Goal: Information Seeking & Learning: Check status

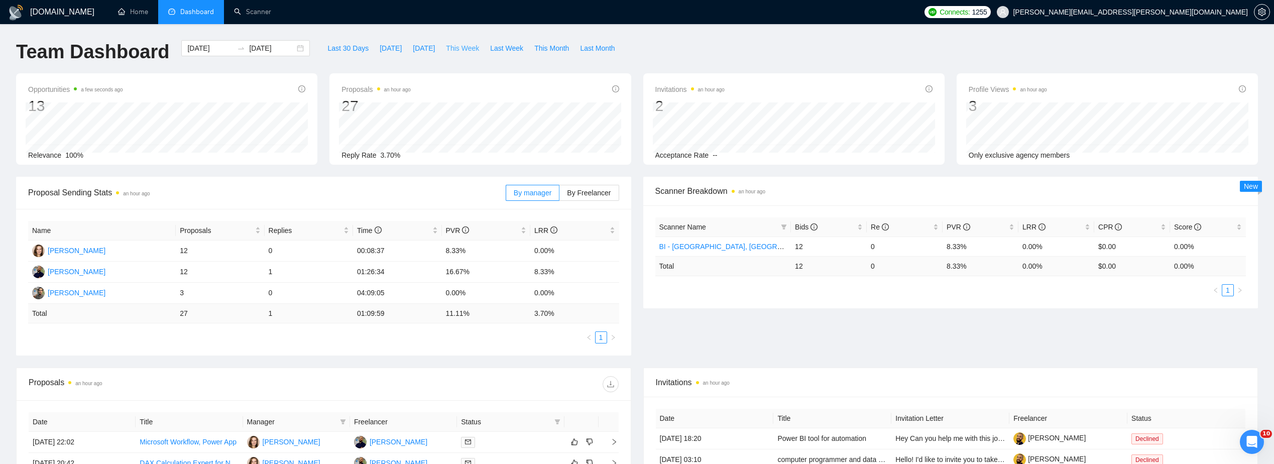
click at [440, 51] on button "This Week" at bounding box center [462, 48] width 44 height 16
type input "[DATE]"
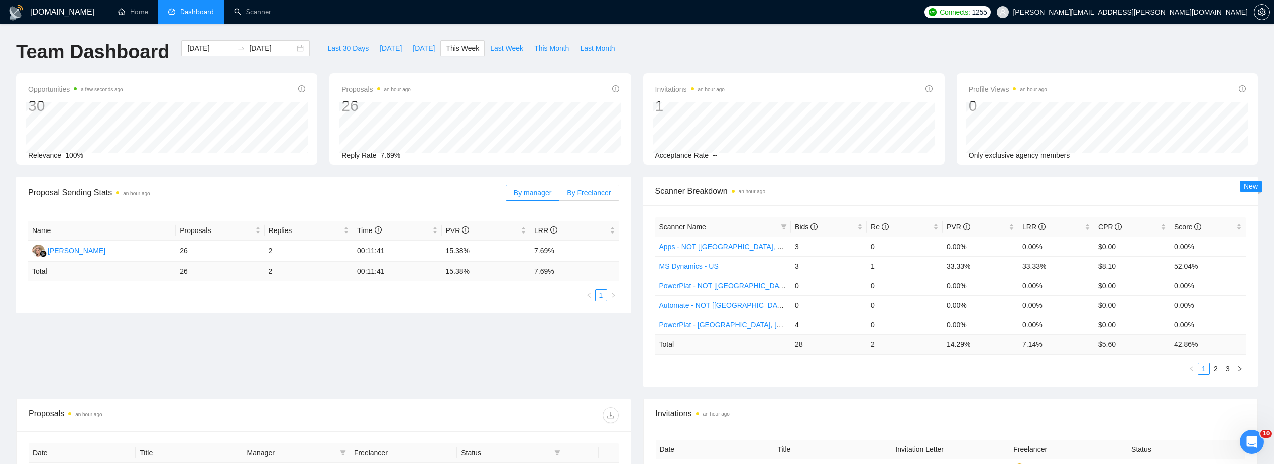
click at [607, 191] on span "By Freelancer" at bounding box center [589, 193] width 44 height 8
click at [559, 195] on input "By Freelancer" at bounding box center [559, 195] width 0 height 0
click at [856, 224] on div "Bids" at bounding box center [829, 226] width 68 height 11
click at [539, 360] on div "Proposal Sending Stats an hour ago By manager By Freelancer Name Proposals Repl…" at bounding box center [637, 288] width 1254 height 222
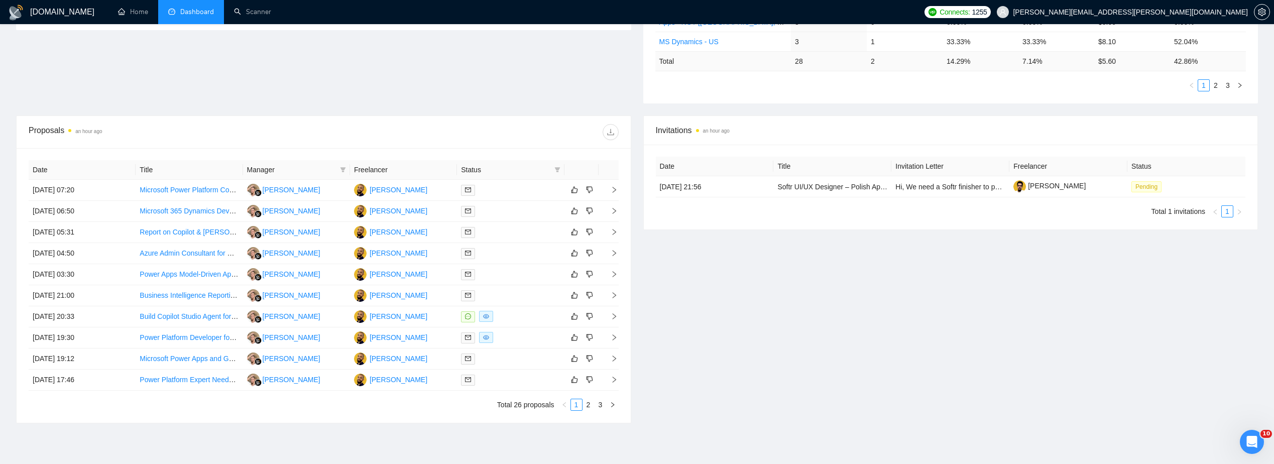
scroll to position [301, 0]
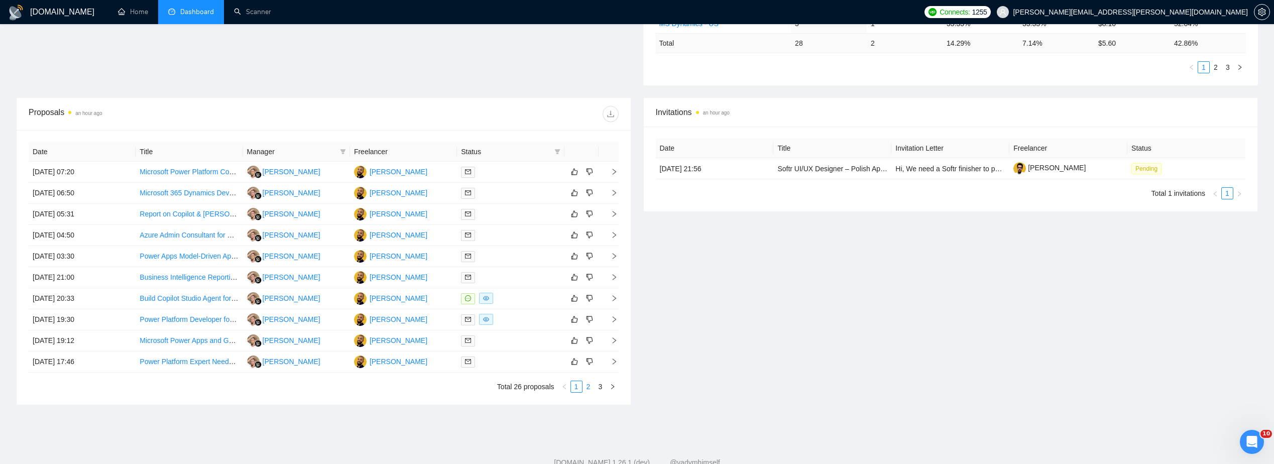
click at [588, 389] on link "2" at bounding box center [588, 386] width 11 height 11
